Goal: Information Seeking & Learning: Learn about a topic

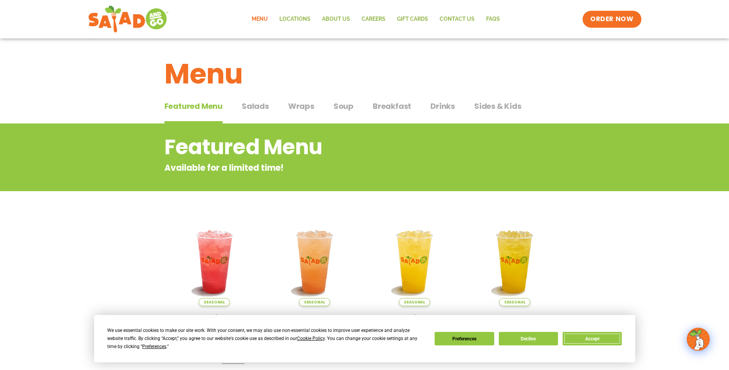
click at [591, 342] on button "Accept" at bounding box center [592, 338] width 59 height 13
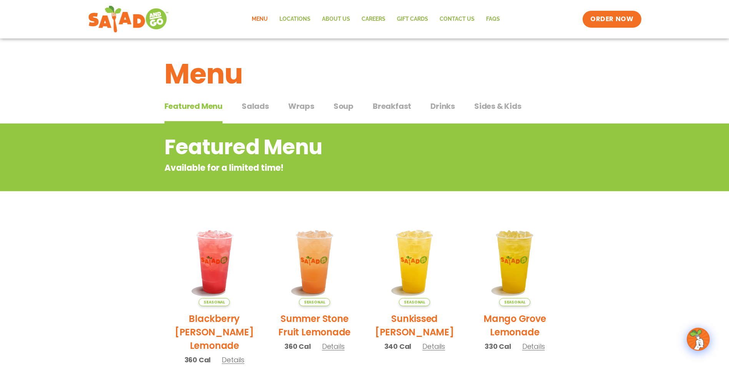
click at [255, 105] on span "Salads" at bounding box center [255, 106] width 27 height 12
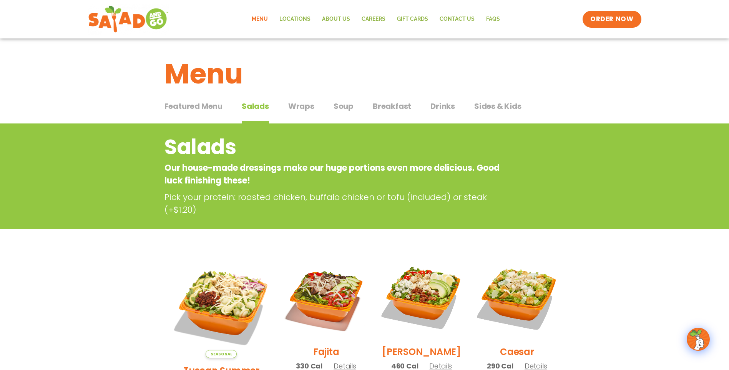
click at [396, 104] on span "Breakfast" at bounding box center [392, 106] width 38 height 12
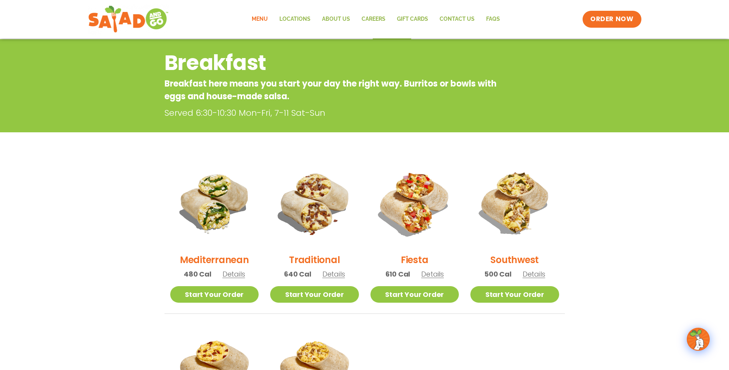
scroll to position [77, 0]
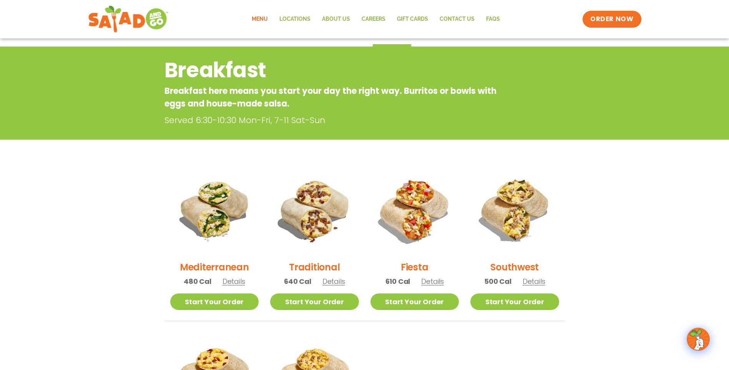
click at [262, 19] on link "Menu" at bounding box center [260, 19] width 28 height 18
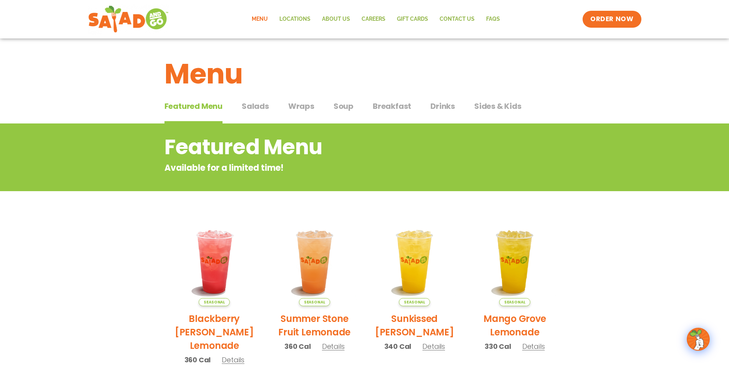
click at [293, 106] on span "Wraps" at bounding box center [301, 106] width 26 height 12
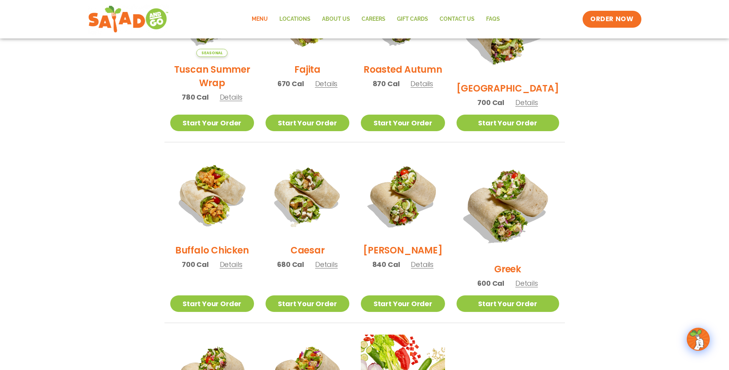
scroll to position [269, 0]
